Goal: Task Accomplishment & Management: Manage account settings

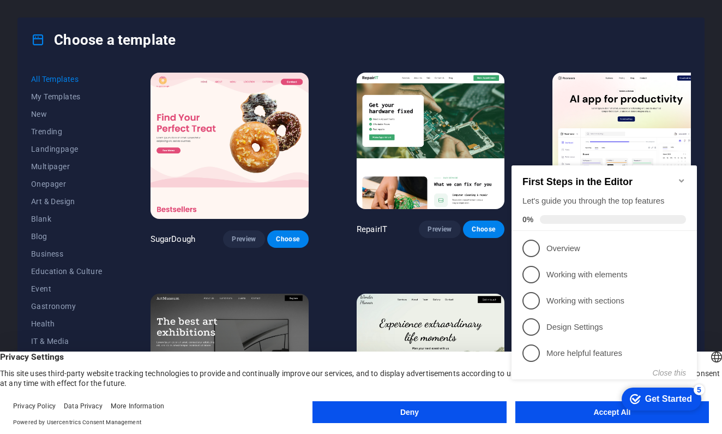
click at [454, 413] on button "Deny" at bounding box center [410, 412] width 194 height 22
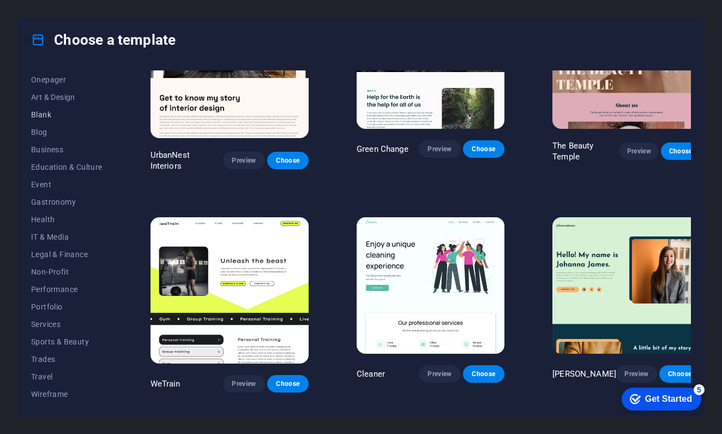
scroll to position [104, 0]
click at [67, 233] on span "IT & Media" at bounding box center [66, 236] width 71 height 9
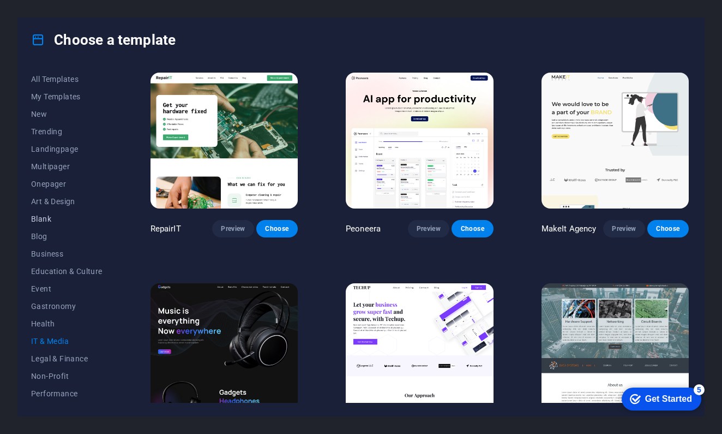
scroll to position [0, 0]
click at [40, 146] on span "Landingpage" at bounding box center [66, 149] width 71 height 9
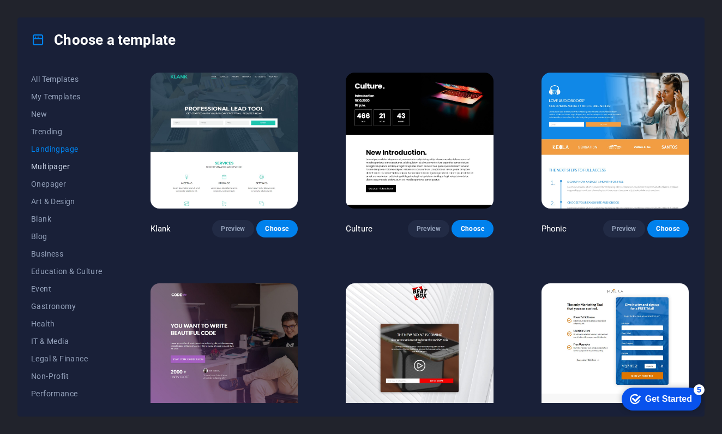
click at [43, 163] on span "Multipager" at bounding box center [66, 166] width 71 height 9
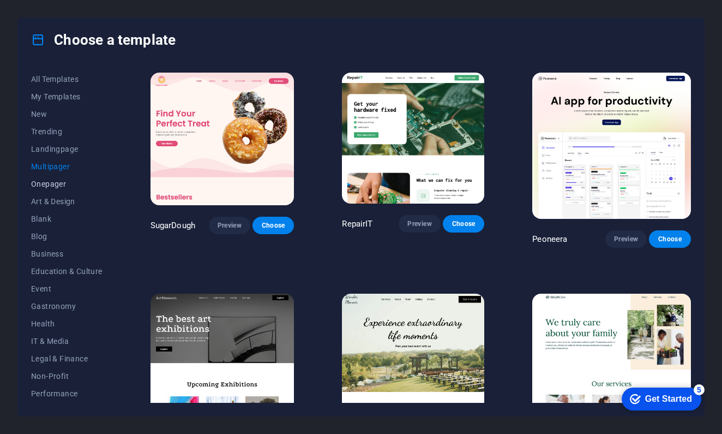
click at [46, 188] on button "Onepager" at bounding box center [66, 183] width 71 height 17
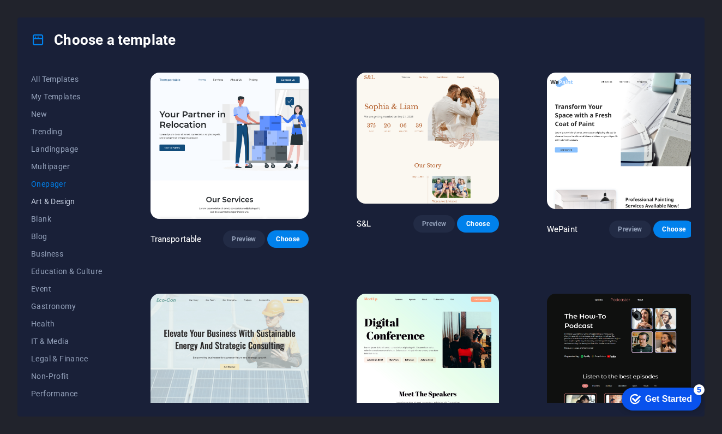
click at [46, 197] on span "Art & Design" at bounding box center [66, 201] width 71 height 9
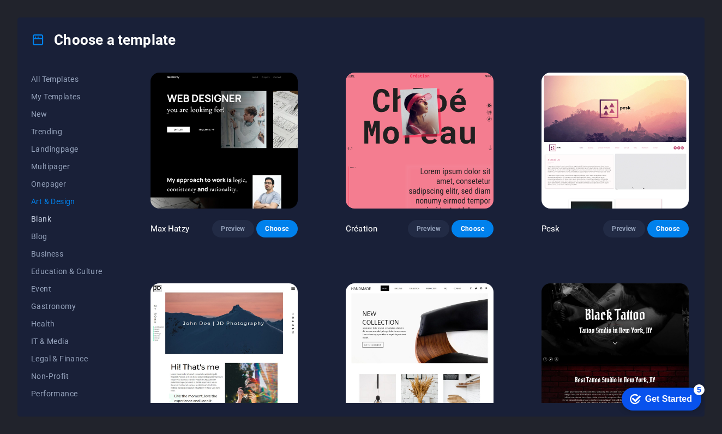
click at [40, 215] on span "Blank" at bounding box center [66, 218] width 71 height 9
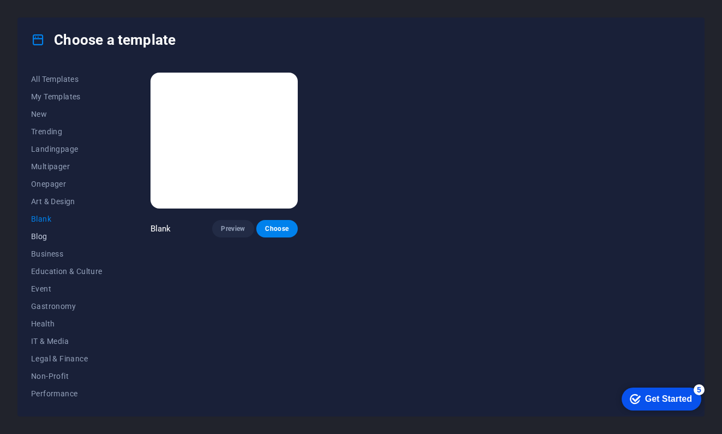
click at [43, 230] on button "Blog" at bounding box center [66, 235] width 71 height 17
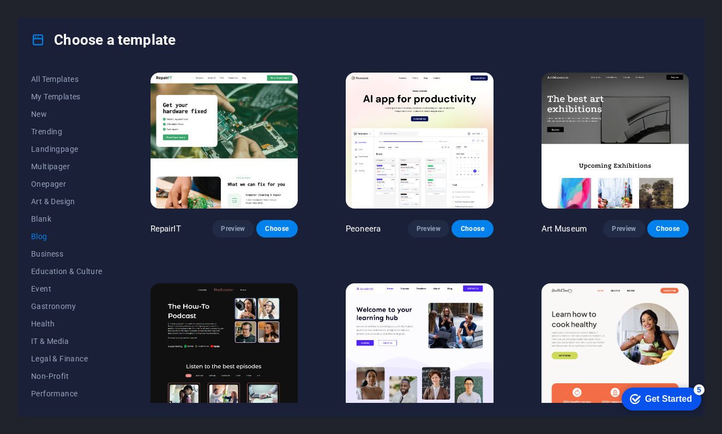
click at [207, 143] on img at bounding box center [224, 141] width 147 height 136
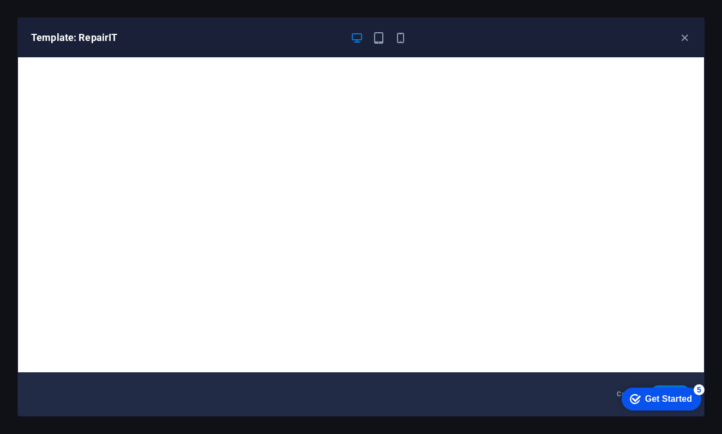
click at [687, 394] on div "Get Started" at bounding box center [668, 399] width 47 height 10
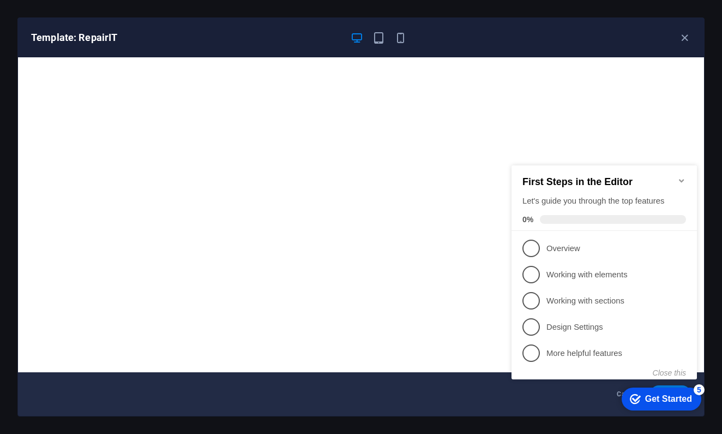
click div "checkmark Get Started 5 First Steps in the Editor Let's guide you through the t…"
click at [680, 176] on icon "Minimize checklist" at bounding box center [681, 180] width 9 height 9
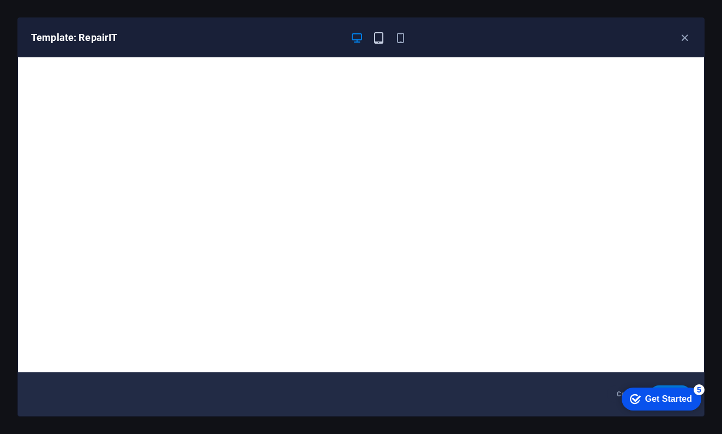
click at [375, 32] on icon "button" at bounding box center [379, 38] width 13 height 13
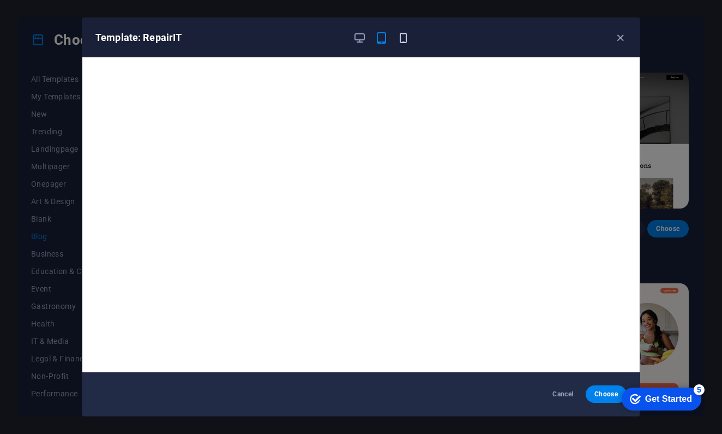
click at [403, 37] on icon "button" at bounding box center [403, 38] width 13 height 13
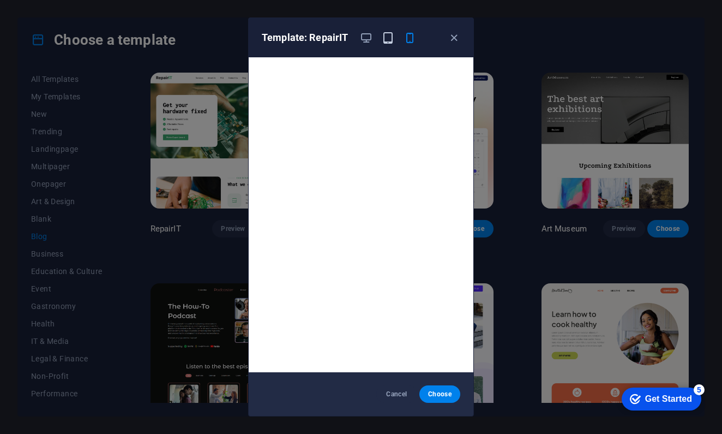
click at [385, 38] on icon "button" at bounding box center [388, 38] width 13 height 13
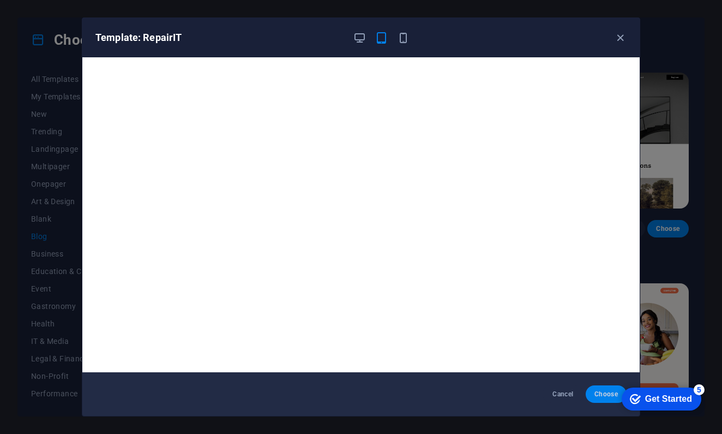
click at [605, 397] on span "Choose" at bounding box center [606, 393] width 23 height 9
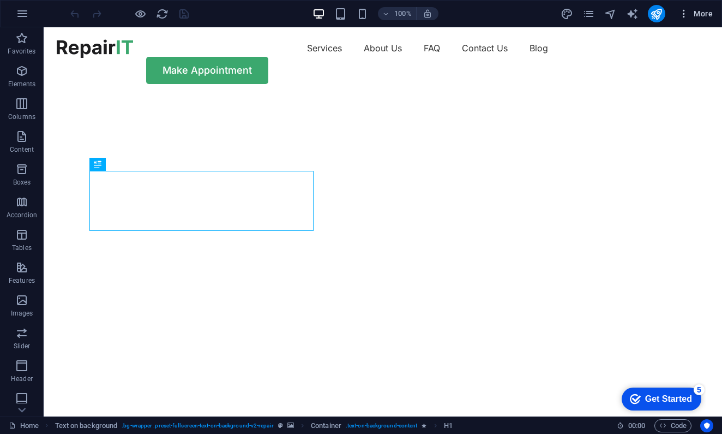
click at [699, 11] on span "More" at bounding box center [696, 13] width 34 height 11
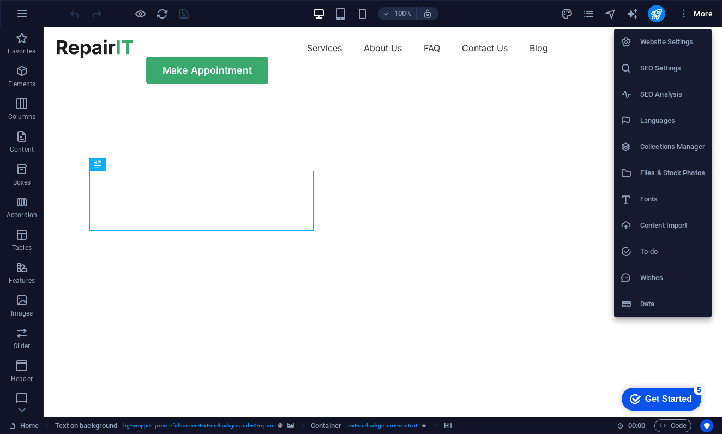
click at [699, 11] on div at bounding box center [361, 217] width 722 height 434
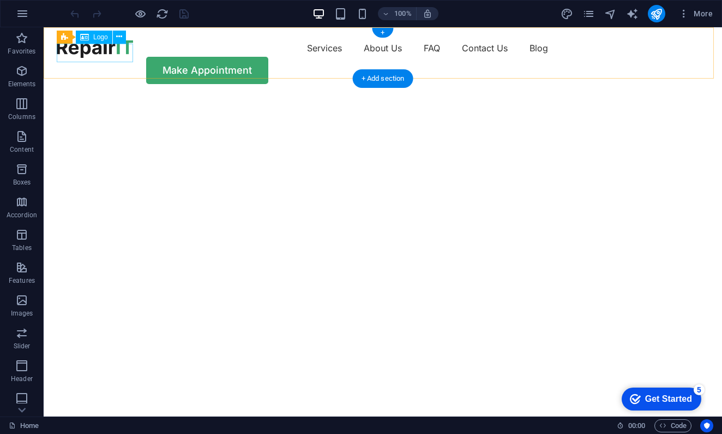
click at [76, 53] on div at bounding box center [95, 48] width 76 height 19
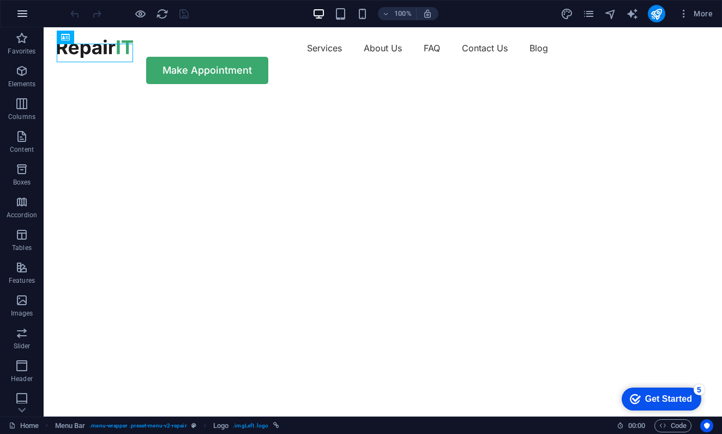
click at [23, 22] on button "button" at bounding box center [22, 14] width 26 height 26
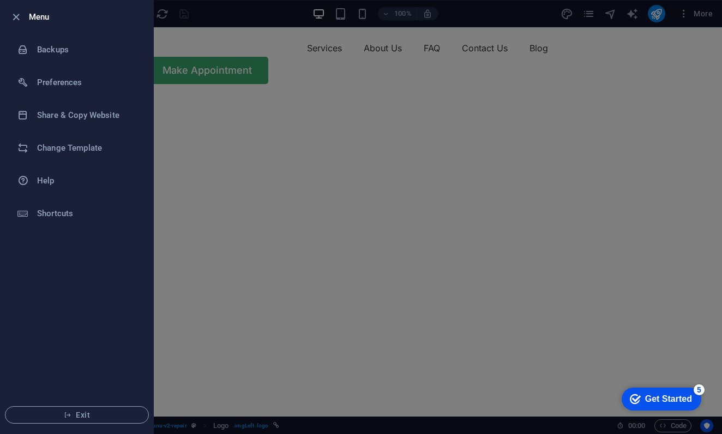
click at [249, 102] on div at bounding box center [361, 217] width 722 height 434
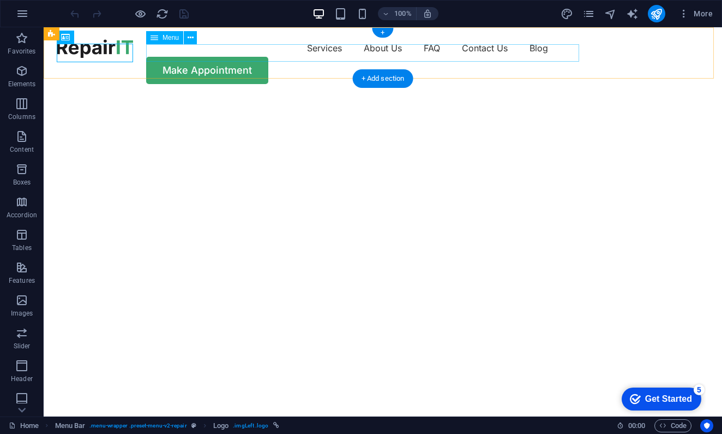
click at [320, 52] on nav "Services About Us FAQ Contact Us Blog" at bounding box center [383, 47] width 652 height 17
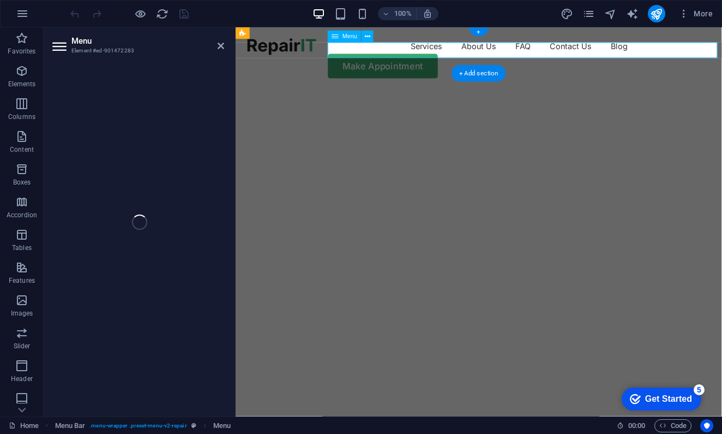
select select "1"
select select
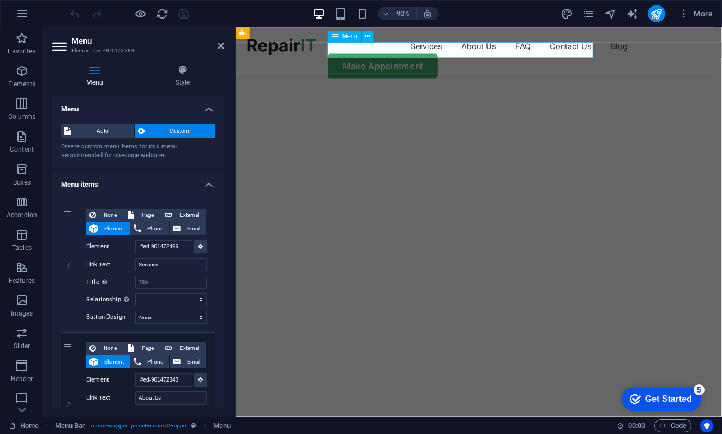
click at [446, 57] on nav "Services About Us FAQ Contact Us Blog" at bounding box center [506, 47] width 514 height 17
click at [447, 50] on nav "Services About Us FAQ Contact Us Blog" at bounding box center [506, 47] width 514 height 17
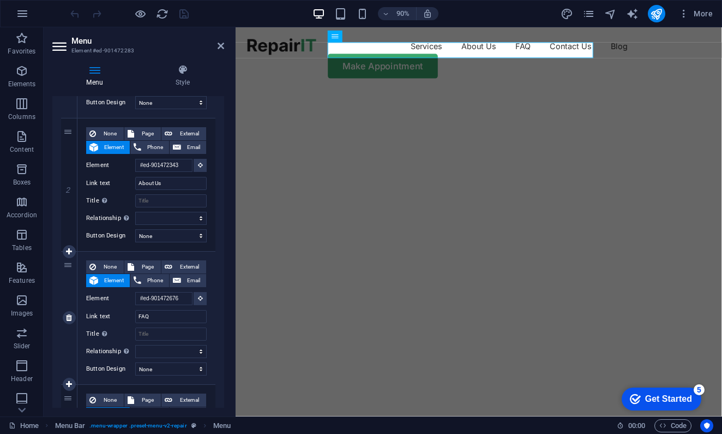
scroll to position [200, 0]
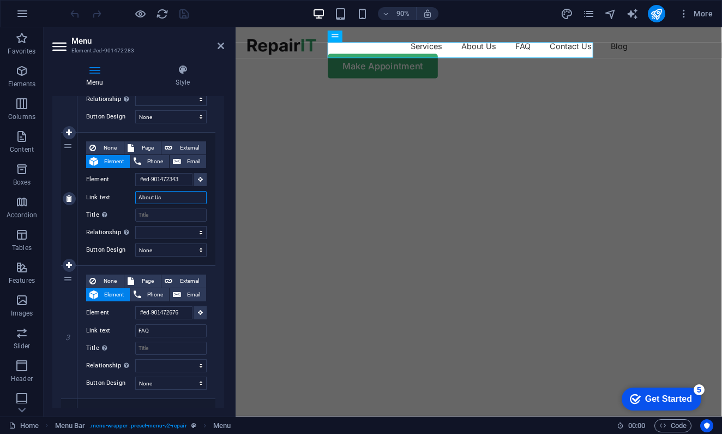
click at [171, 196] on input "About Us" at bounding box center [170, 197] width 71 height 13
type input "About"
select select
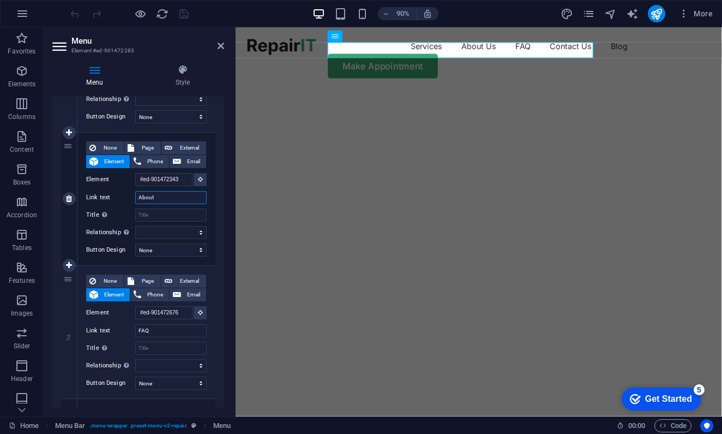
select select
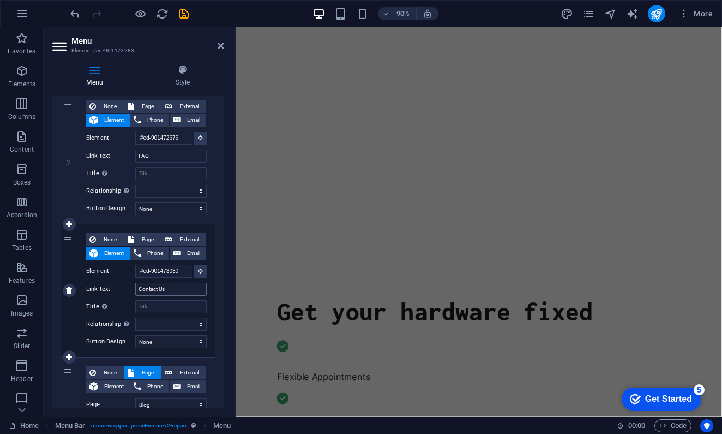
scroll to position [0, 0]
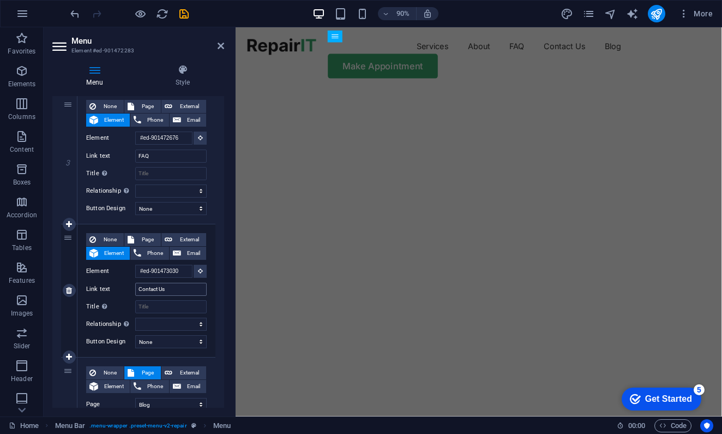
type input "About"
click at [167, 287] on input "Contact Us" at bounding box center [170, 289] width 71 height 13
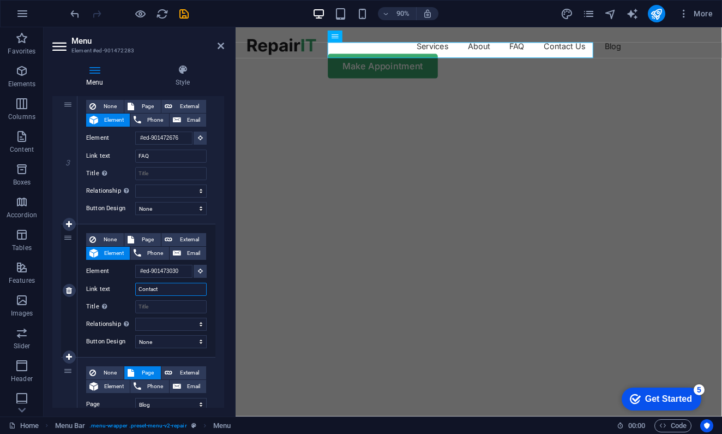
type input "Contact"
select select
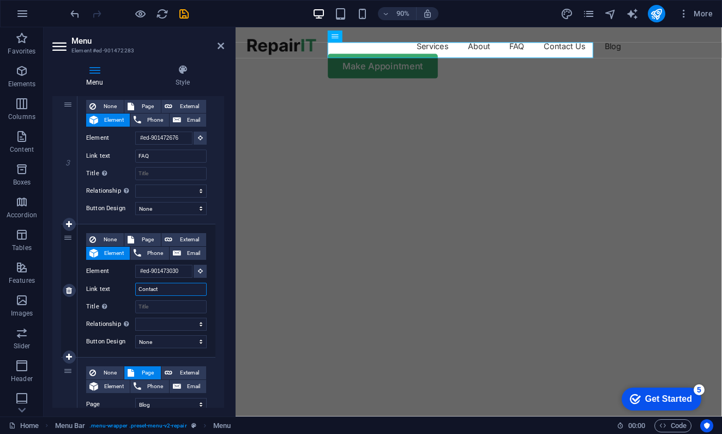
select select
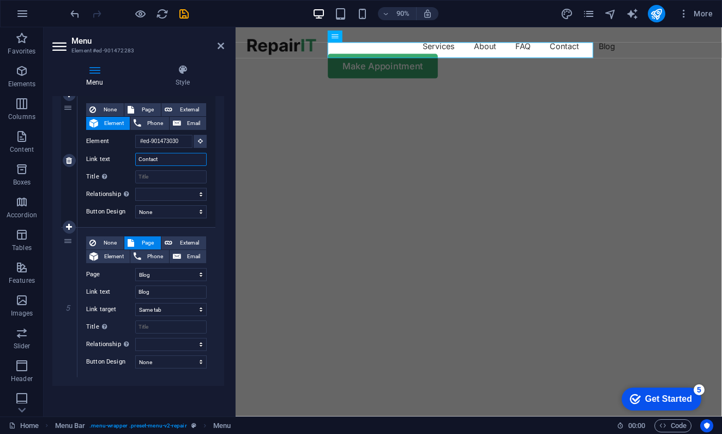
scroll to position [505, 0]
type input "Contact"
click at [113, 400] on div "Menu Auto Custom Create custom menu items for this menu. Recommended for one-pa…" at bounding box center [138, 251] width 172 height 311
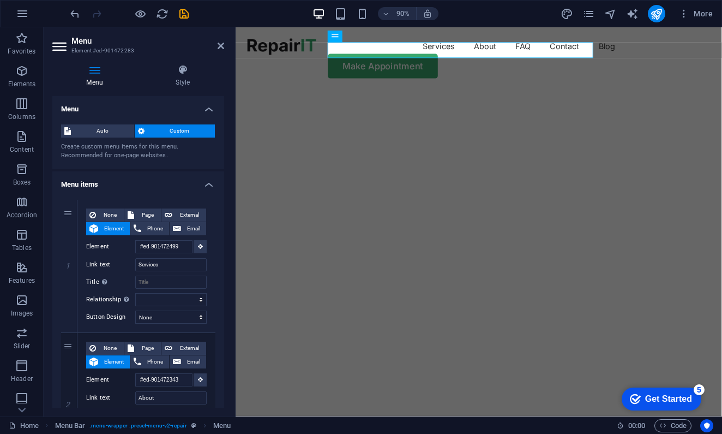
scroll to position [0, 0]
drag, startPoint x: 69, startPoint y: 242, endPoint x: 67, endPoint y: 197, distance: 44.8
select select "1"
type input "Blog"
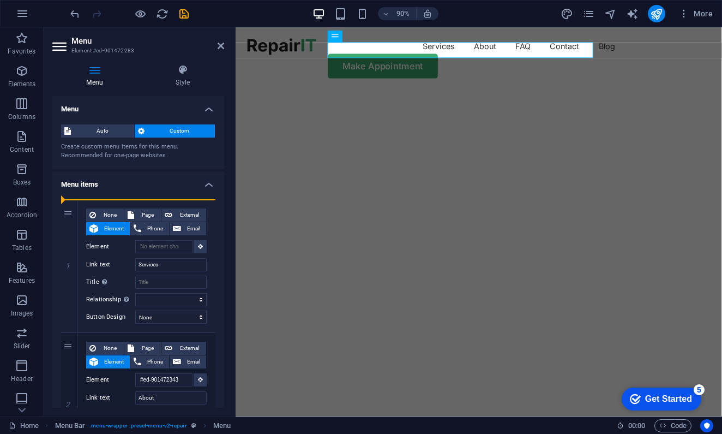
select select
type input "#ed-901472499"
type input "Services"
select select
type input "#ed-901472343"
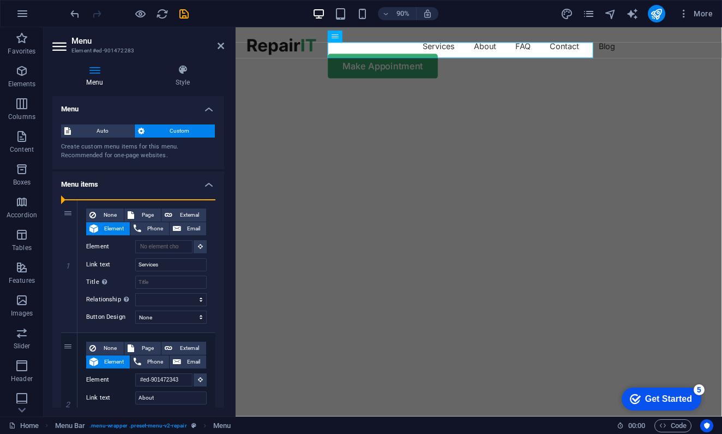
type input "About"
select select
type input "#ed-901472676"
type input "FAQ"
select select
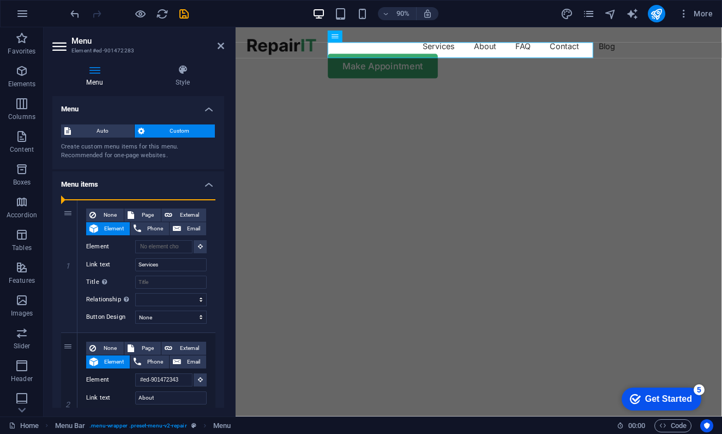
type input "#ed-901473030"
type input "Contact"
select select
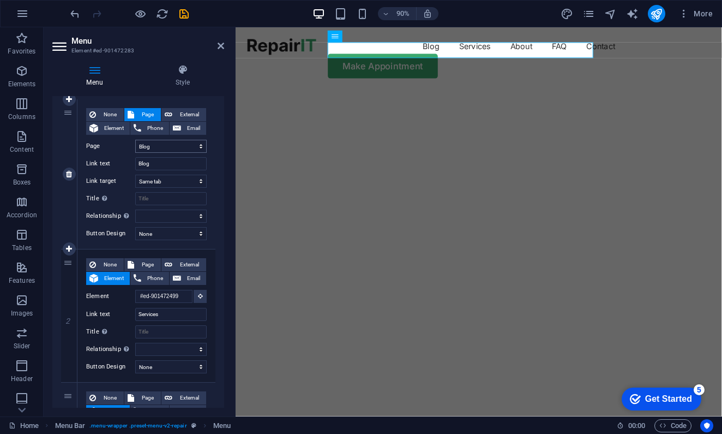
scroll to position [103, 0]
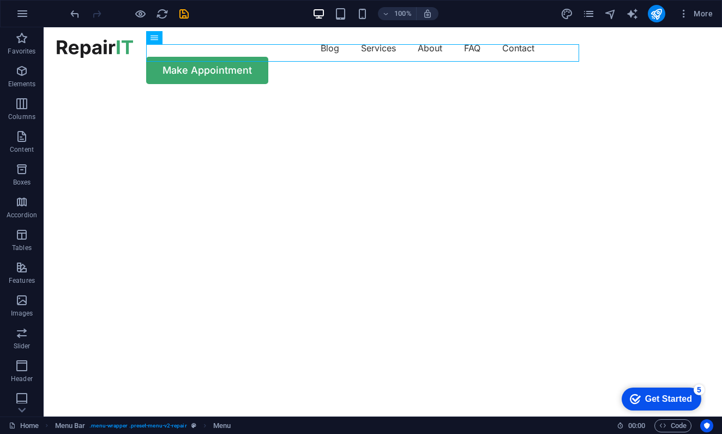
select select "1"
select select
